Goal: Find specific page/section: Find specific page/section

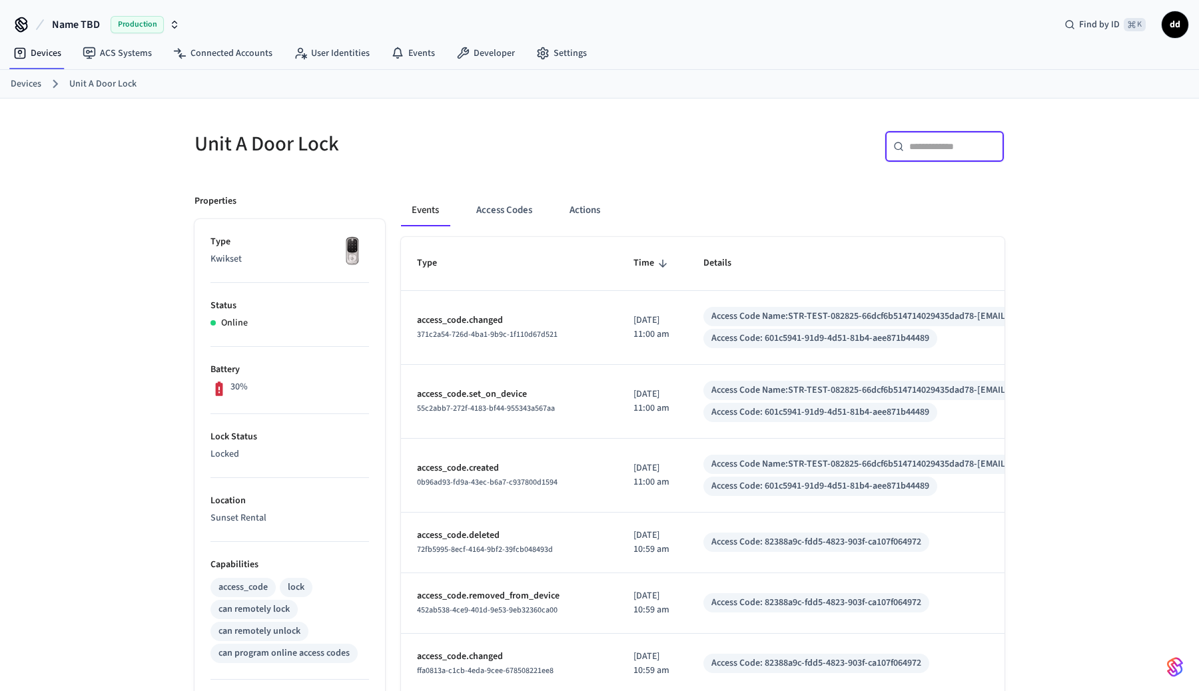
click at [927, 144] on input "text" at bounding box center [952, 146] width 87 height 13
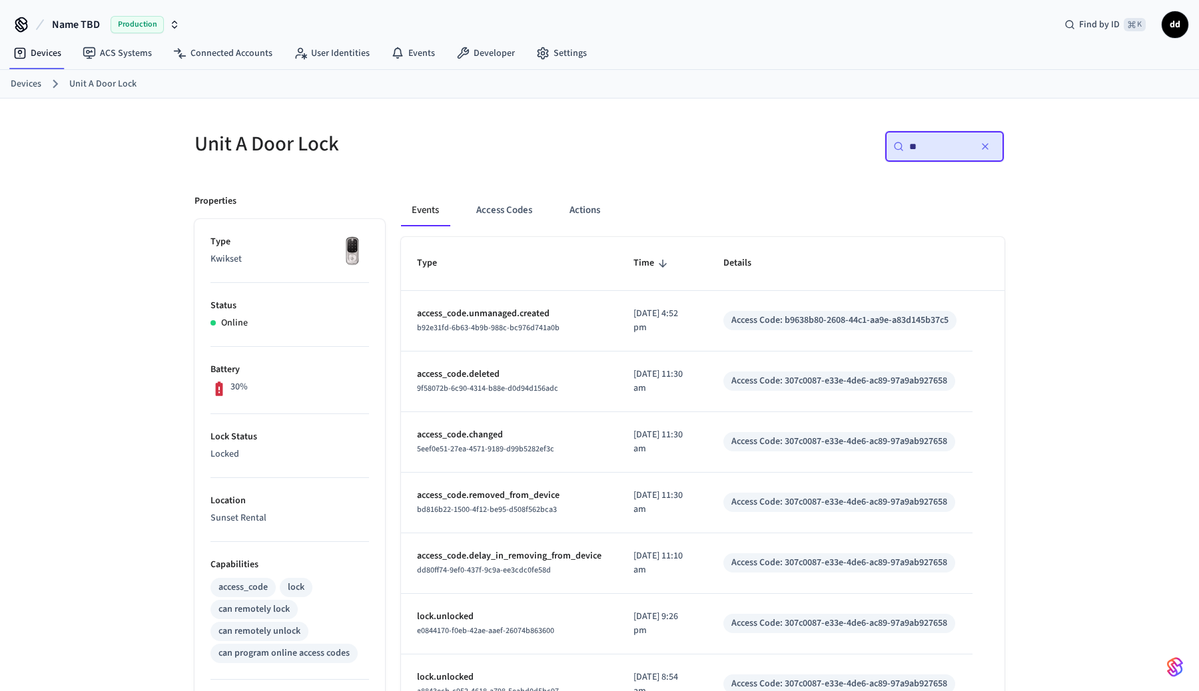
type input "*"
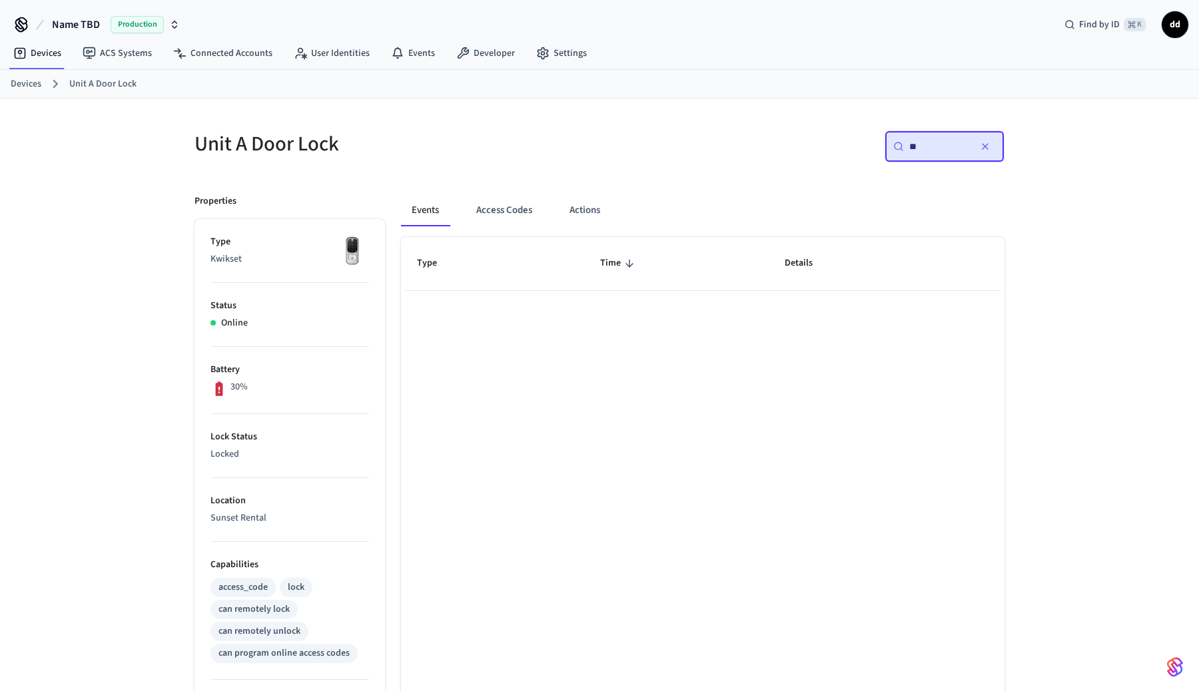
type input "*"
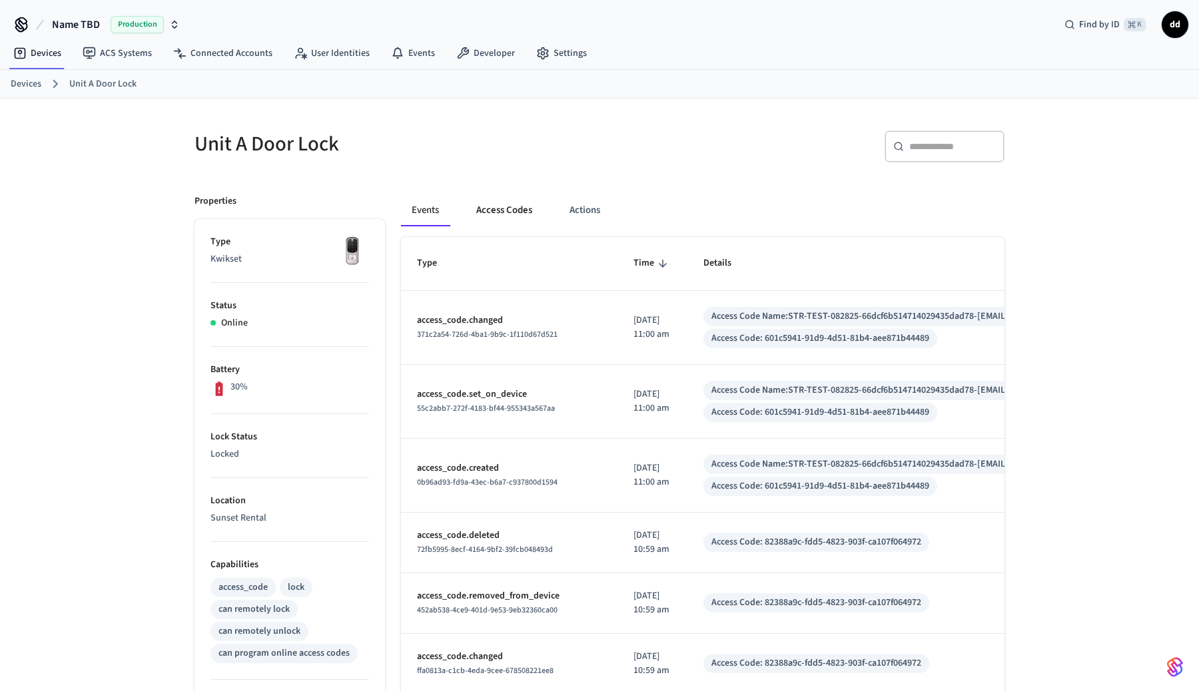
click at [522, 203] on button "Access Codes" at bounding box center [504, 211] width 77 height 32
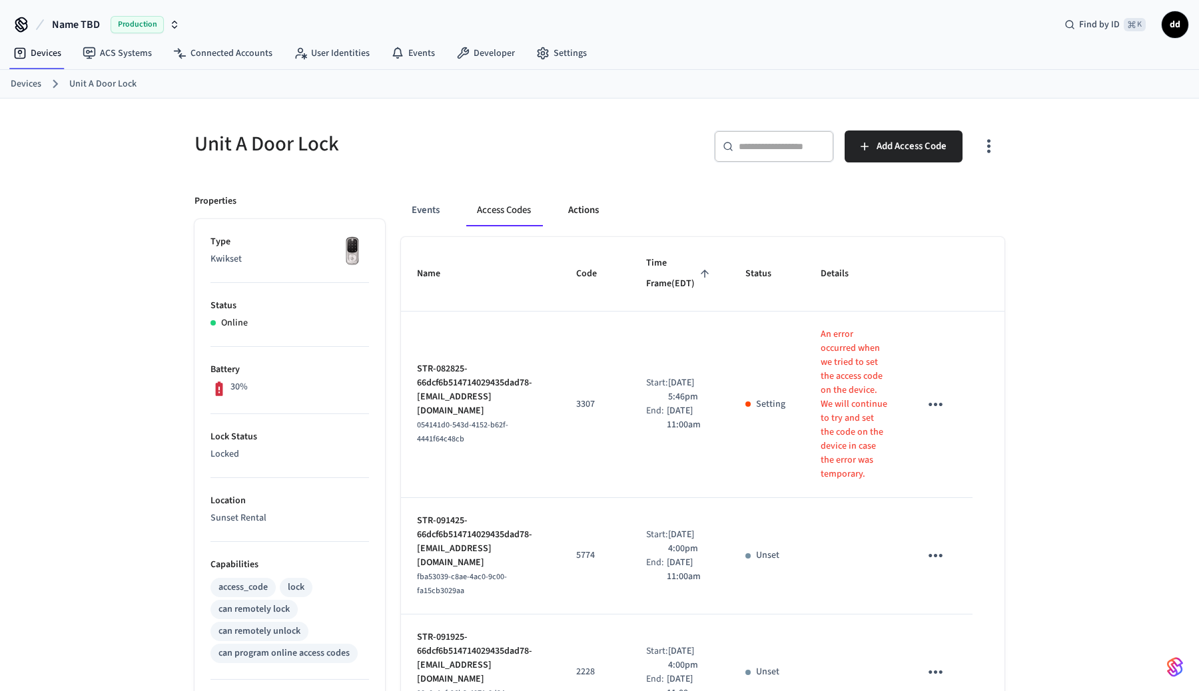
click at [586, 208] on button "Actions" at bounding box center [584, 211] width 52 height 32
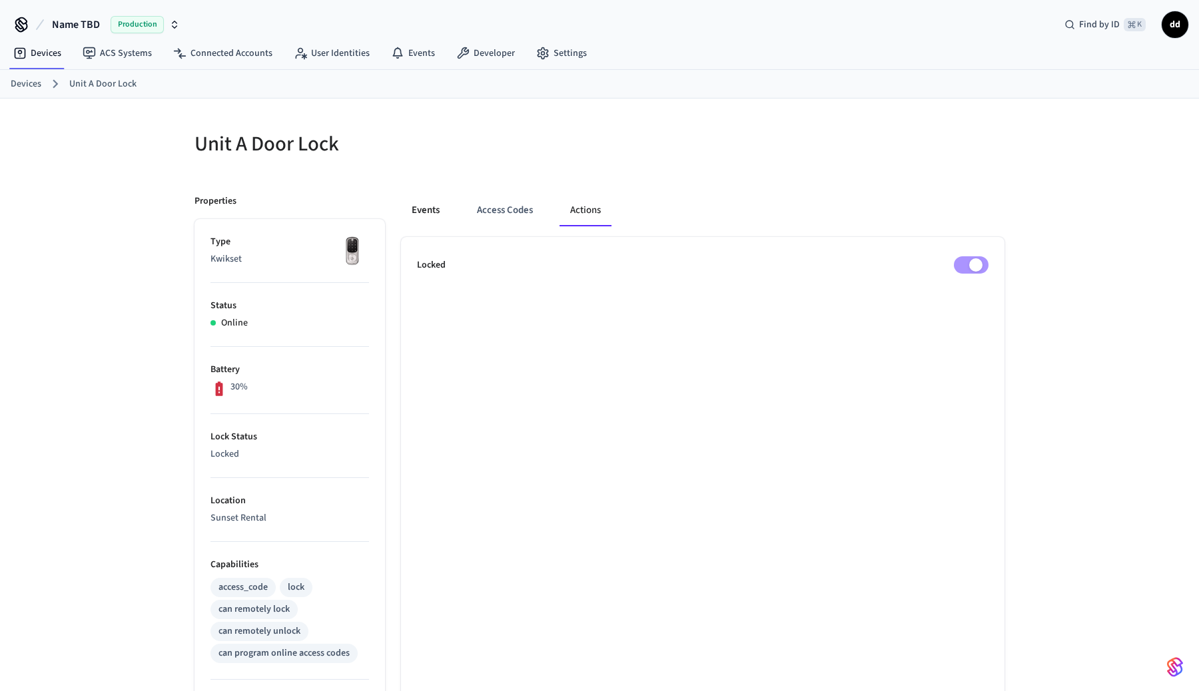
click at [419, 206] on button "Events" at bounding box center [425, 211] width 49 height 32
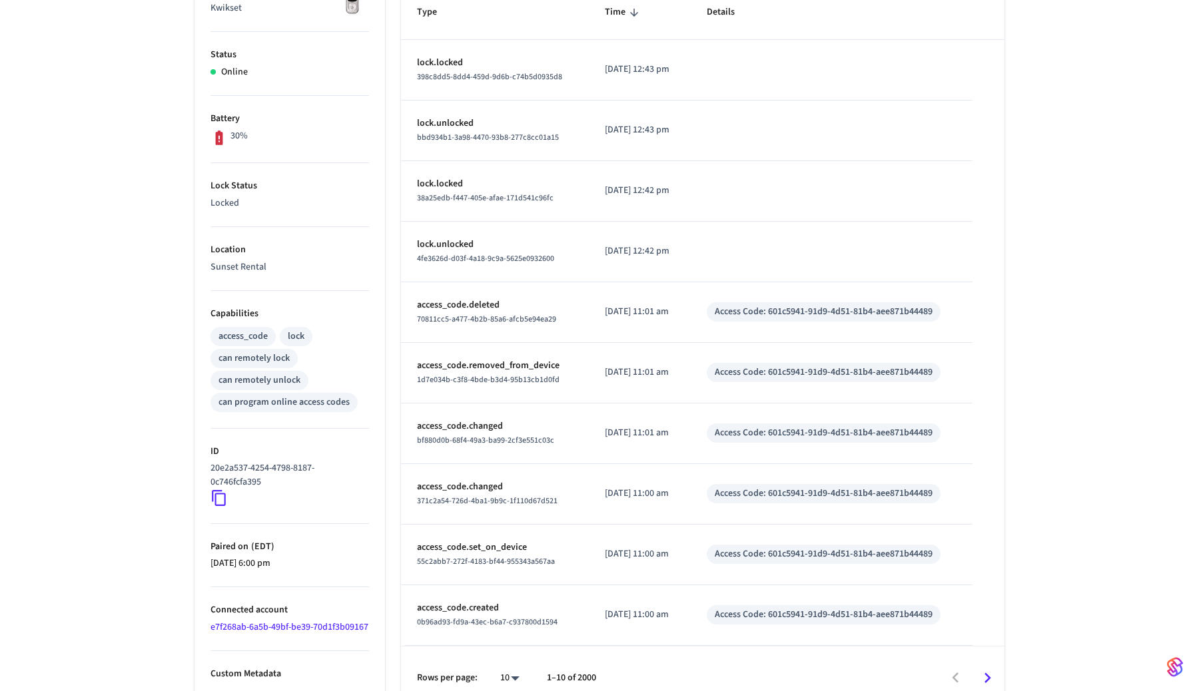
scroll to position [274, 0]
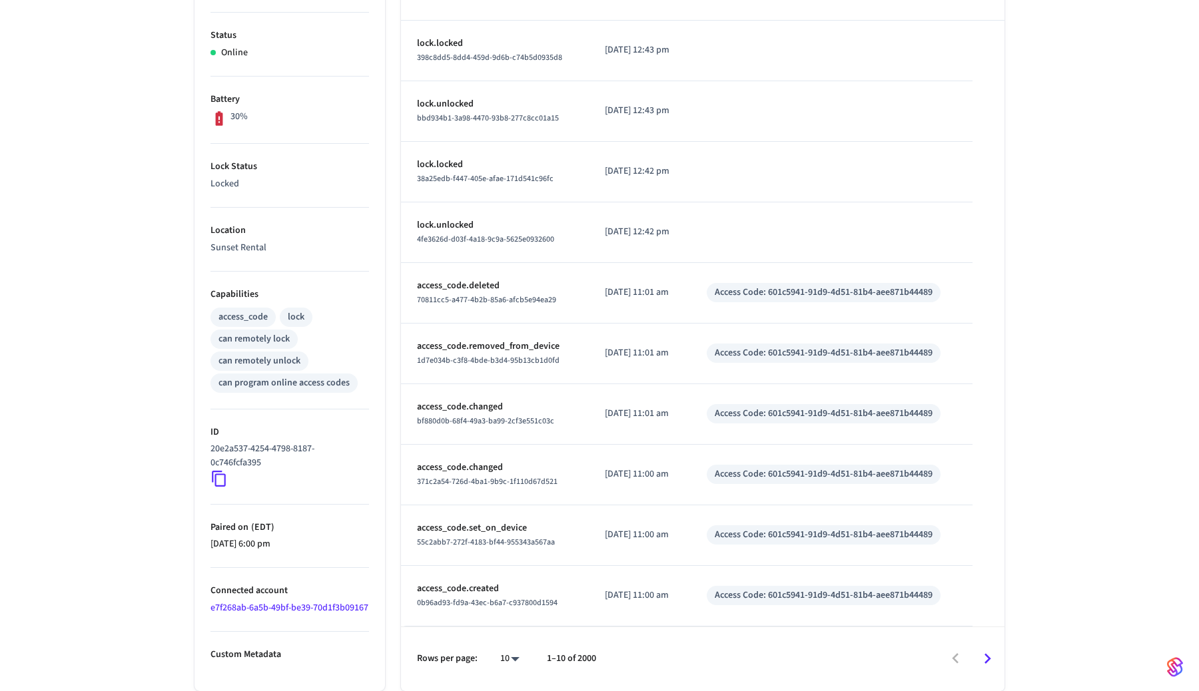
click at [991, 657] on icon "Go to next page" at bounding box center [987, 659] width 21 height 21
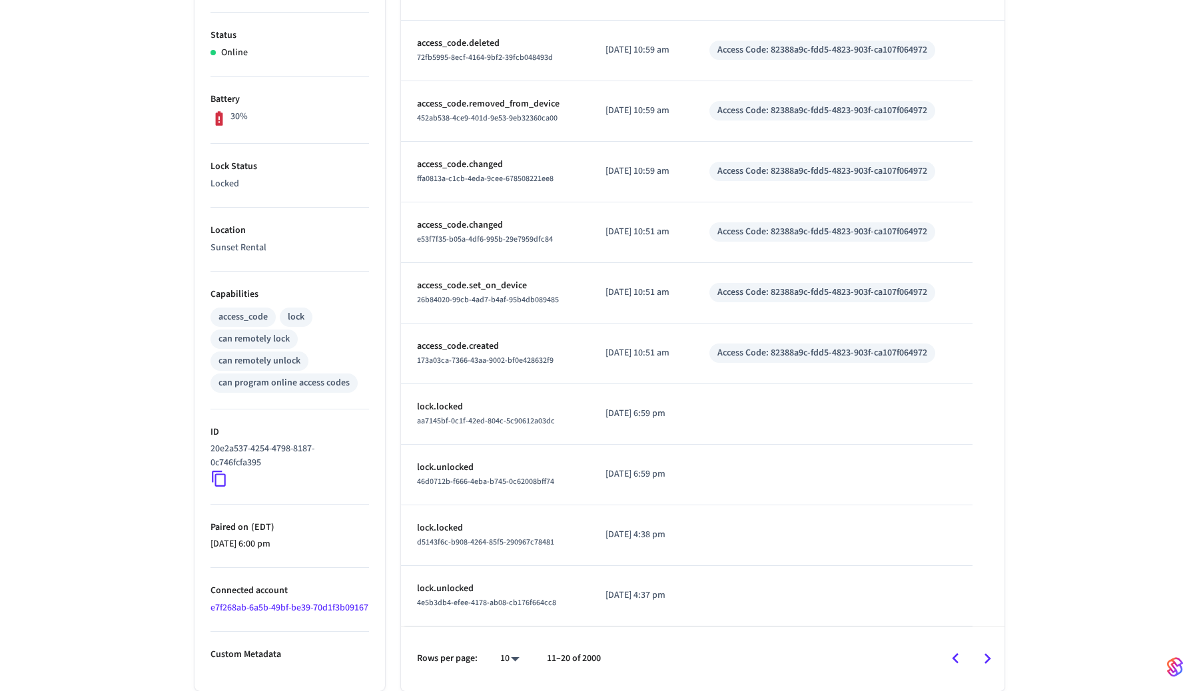
click at [983, 655] on icon "Go to next page" at bounding box center [987, 659] width 21 height 21
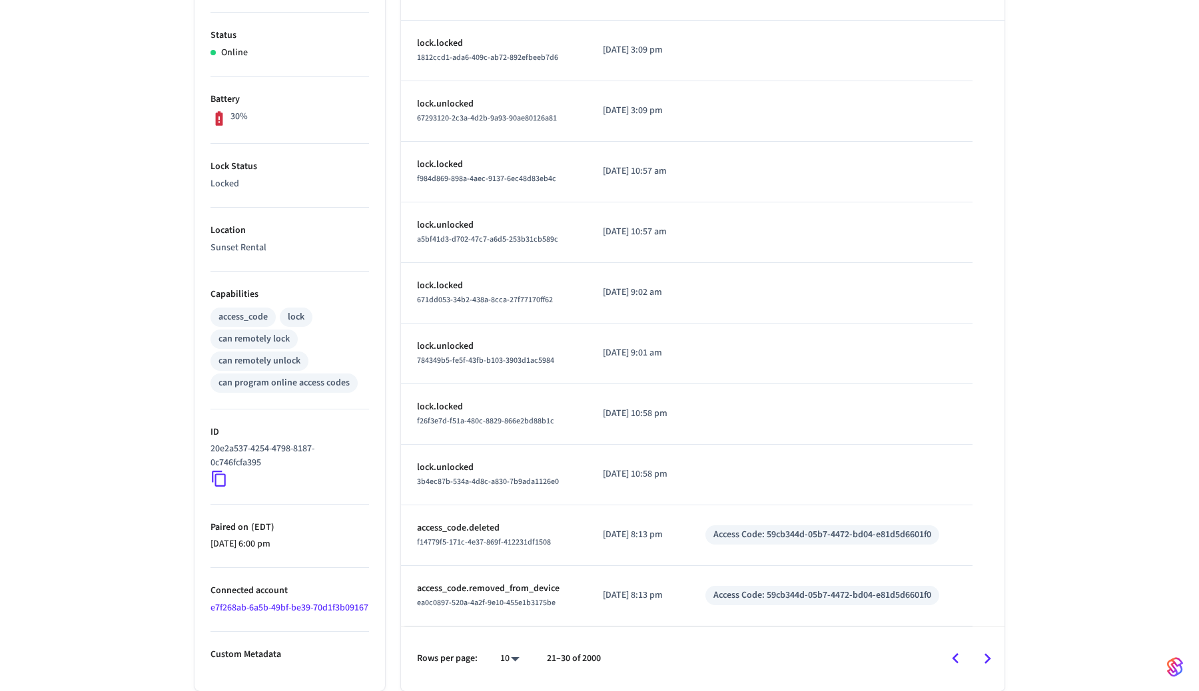
scroll to position [0, 0]
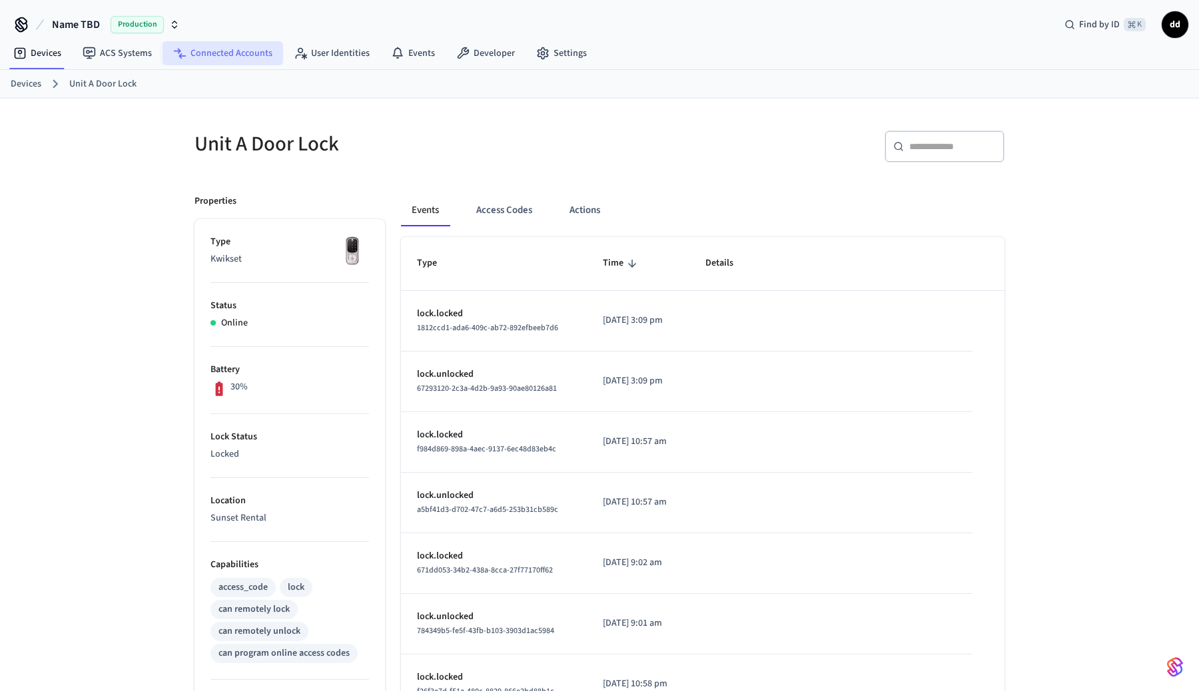
click at [237, 50] on link "Connected Accounts" at bounding box center [223, 53] width 121 height 24
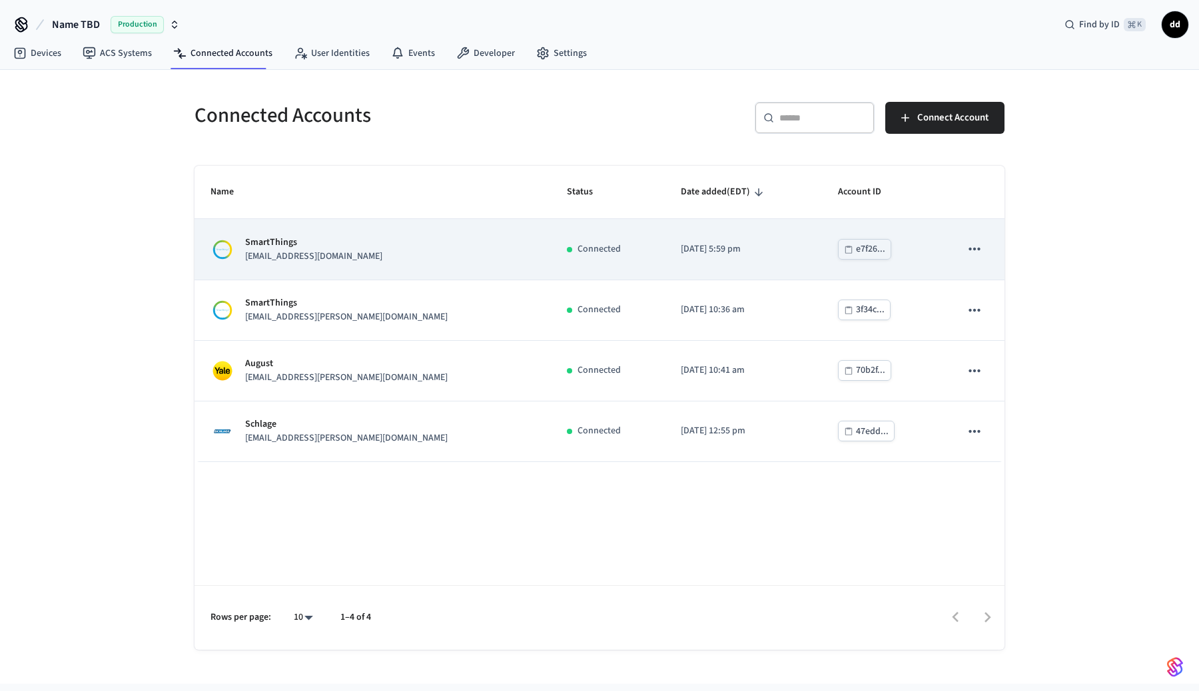
click at [275, 233] on td "SmartThings [EMAIL_ADDRESS][DOMAIN_NAME]" at bounding box center [373, 249] width 356 height 61
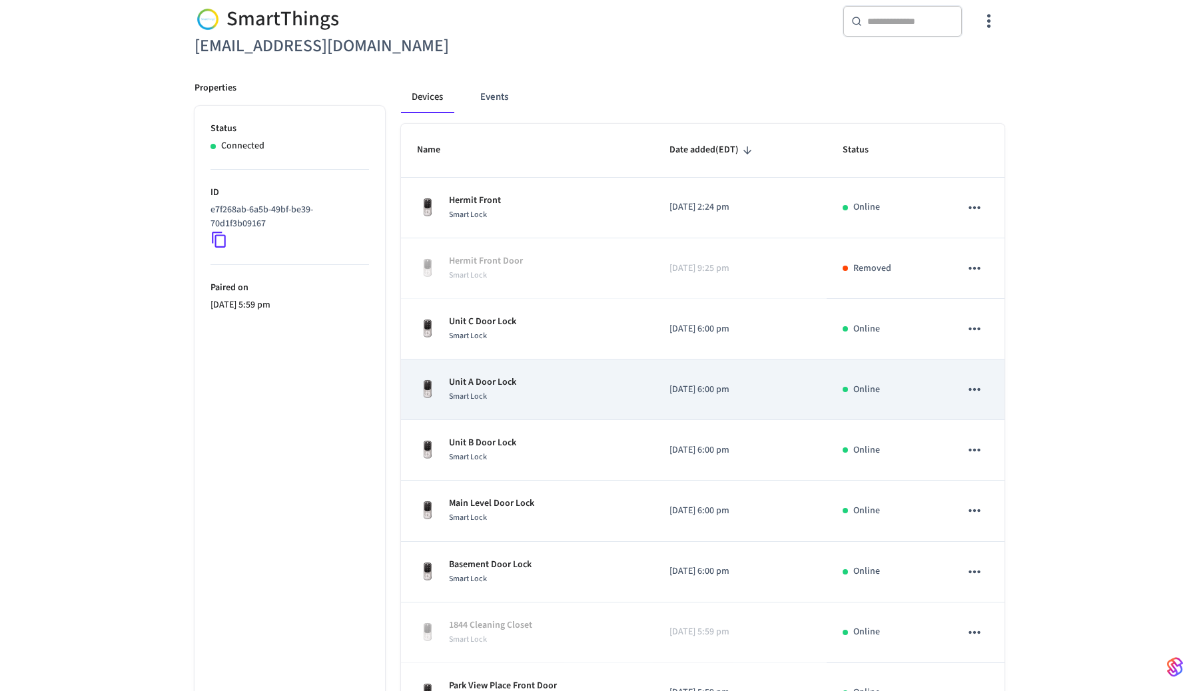
scroll to position [130, 0]
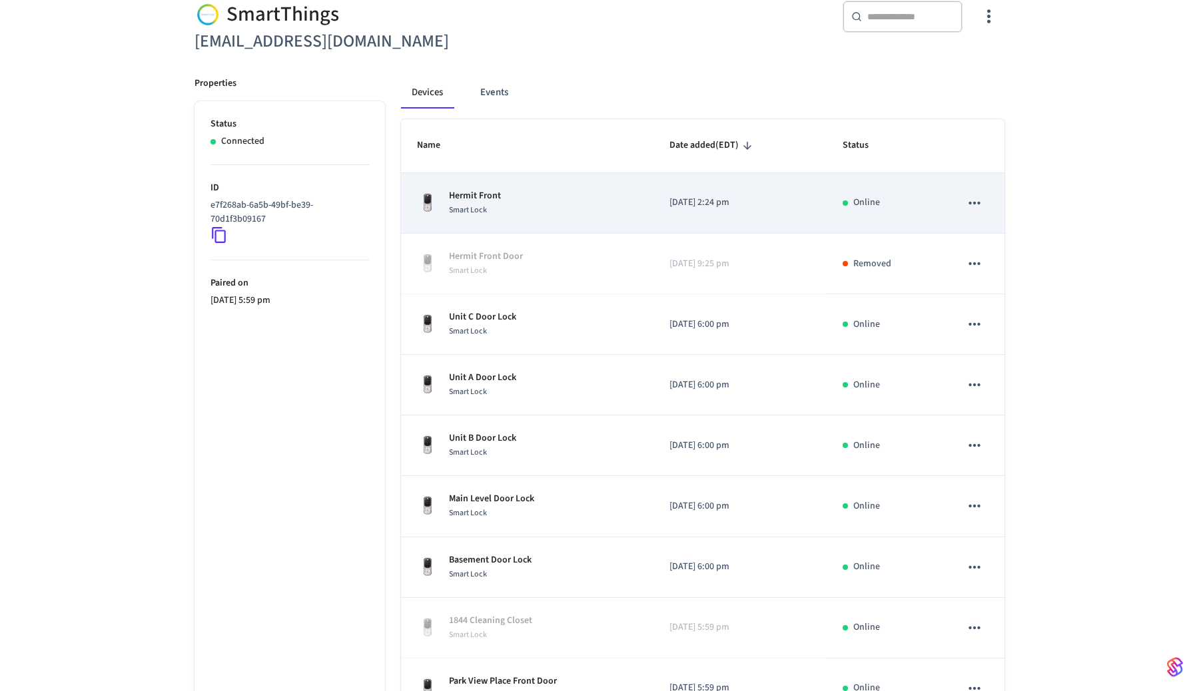
click at [589, 218] on td "Hermit Front Smart Lock" at bounding box center [527, 203] width 252 height 61
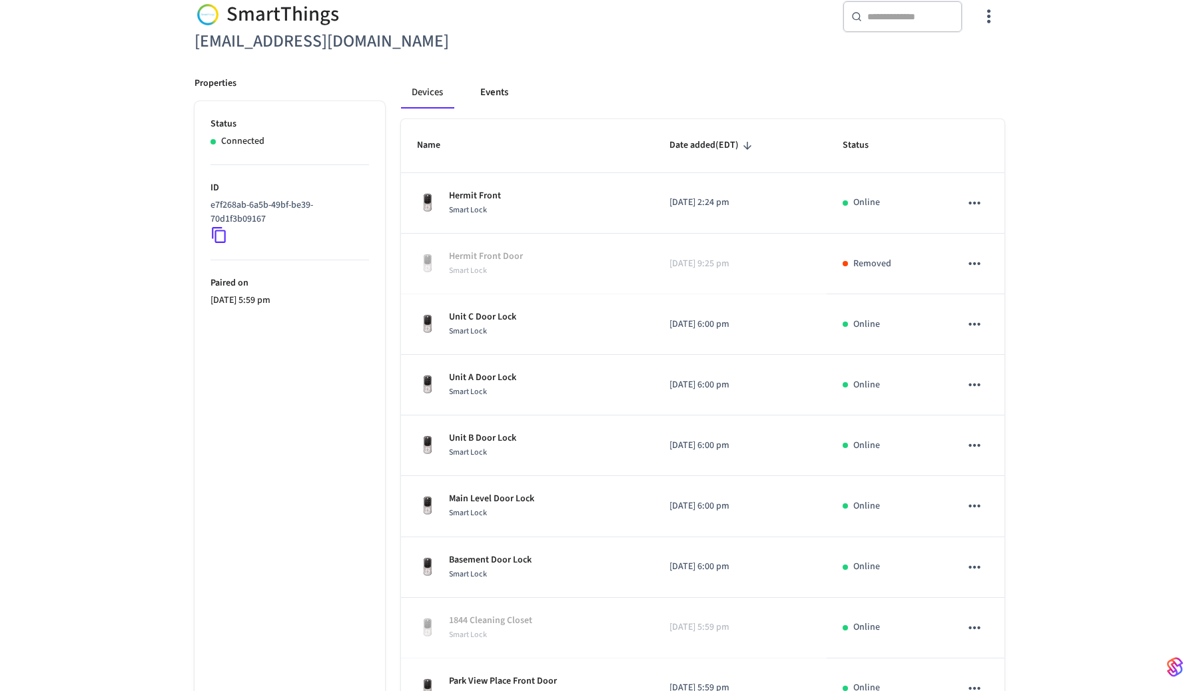
click at [505, 95] on button "Events" at bounding box center [494, 93] width 49 height 32
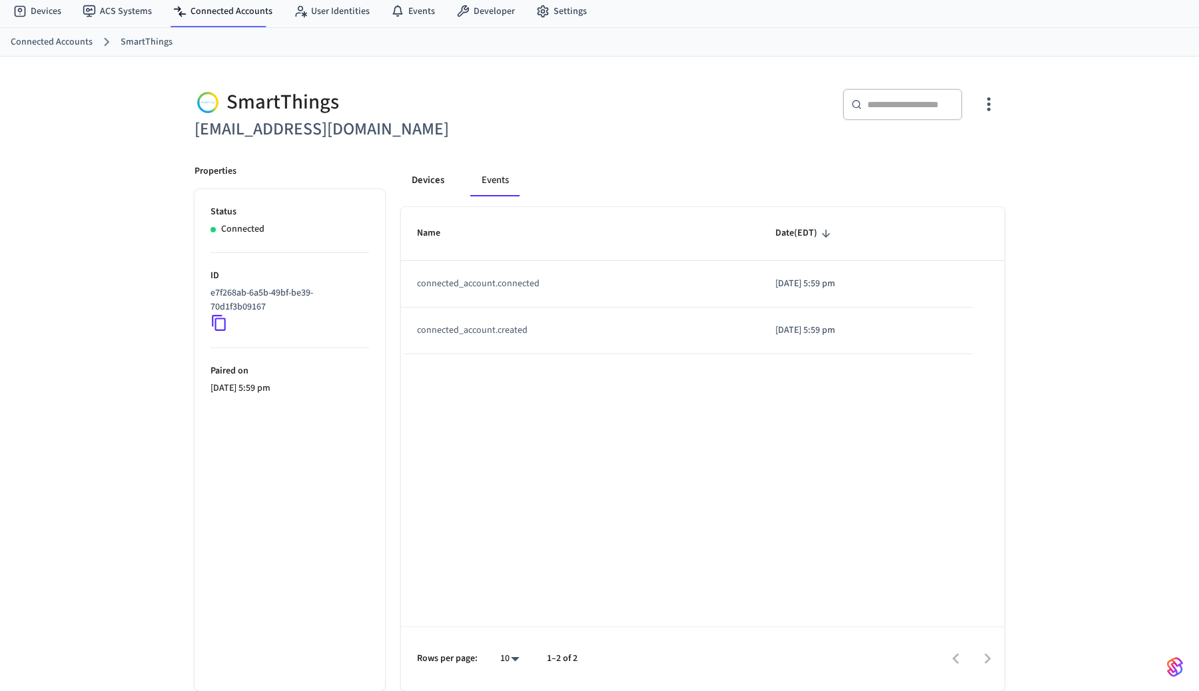
click at [434, 179] on button "Devices" at bounding box center [428, 181] width 54 height 32
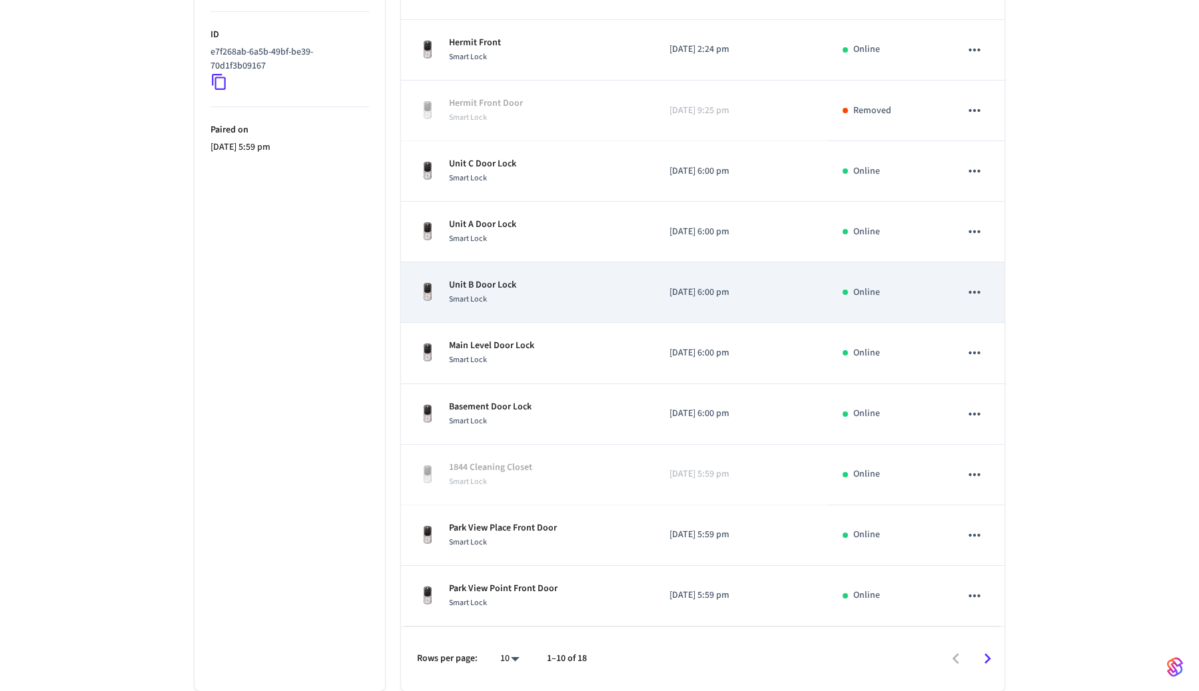
scroll to position [284, 0]
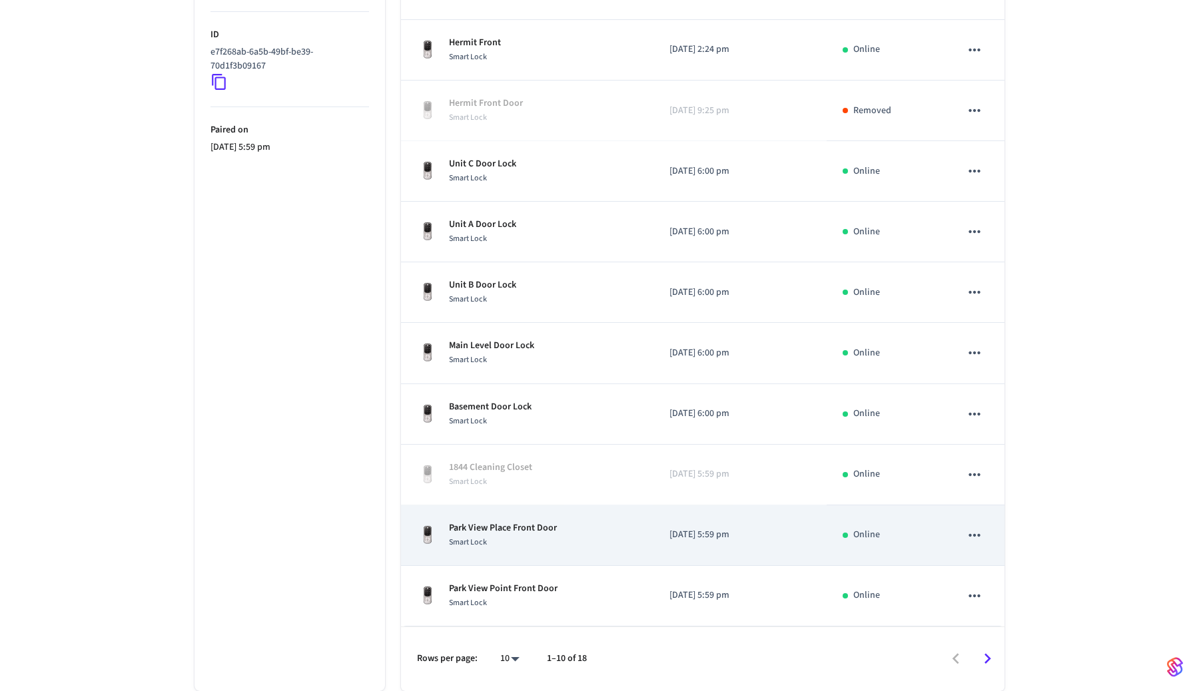
click at [585, 528] on div "Park View Place Front Door Smart Lock" at bounding box center [527, 536] width 220 height 28
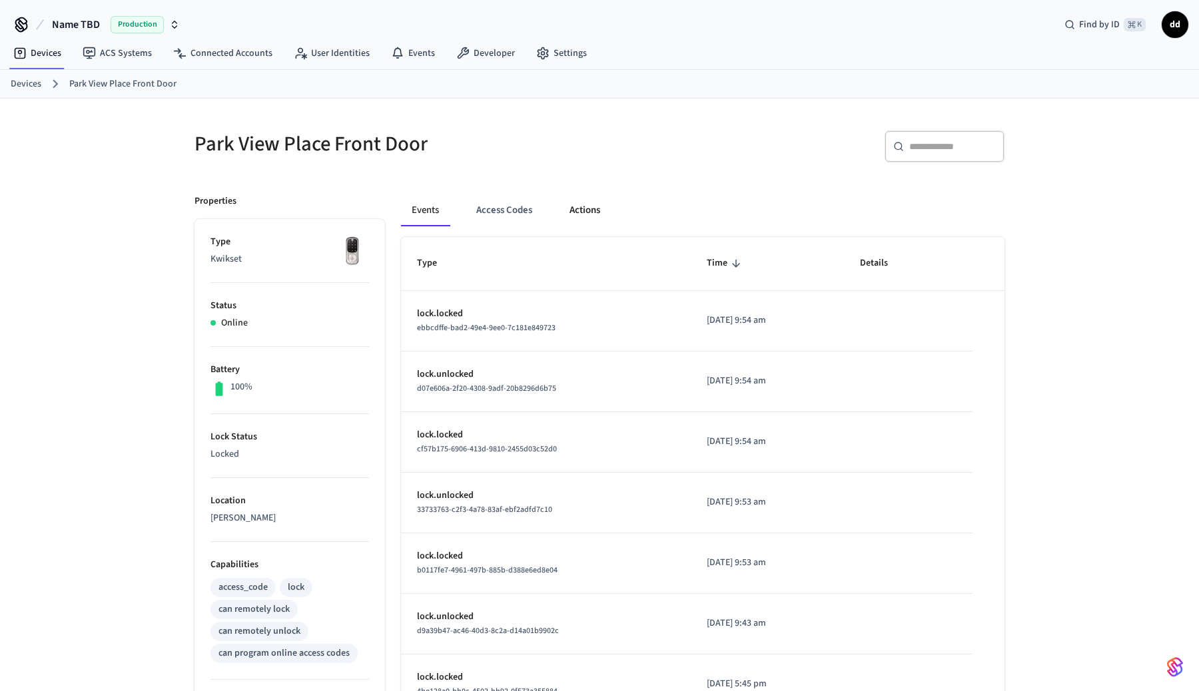
click at [592, 214] on button "Actions" at bounding box center [585, 211] width 52 height 32
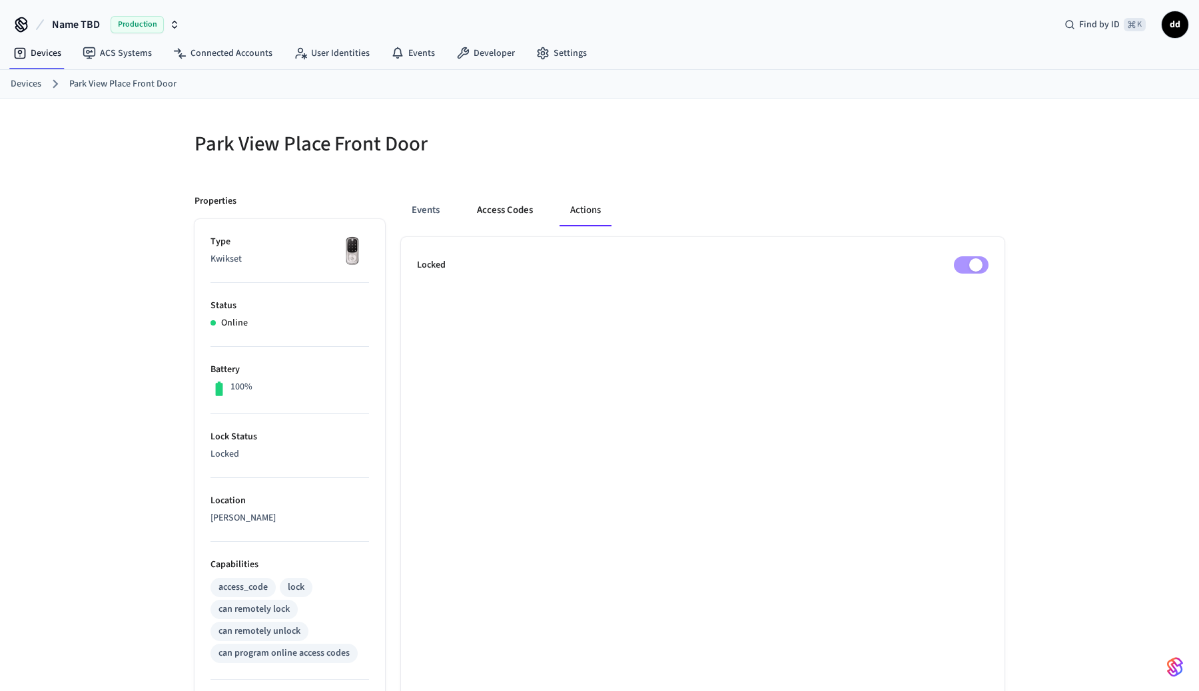
click at [504, 210] on button "Access Codes" at bounding box center [504, 211] width 77 height 32
